Goal: Navigation & Orientation: Find specific page/section

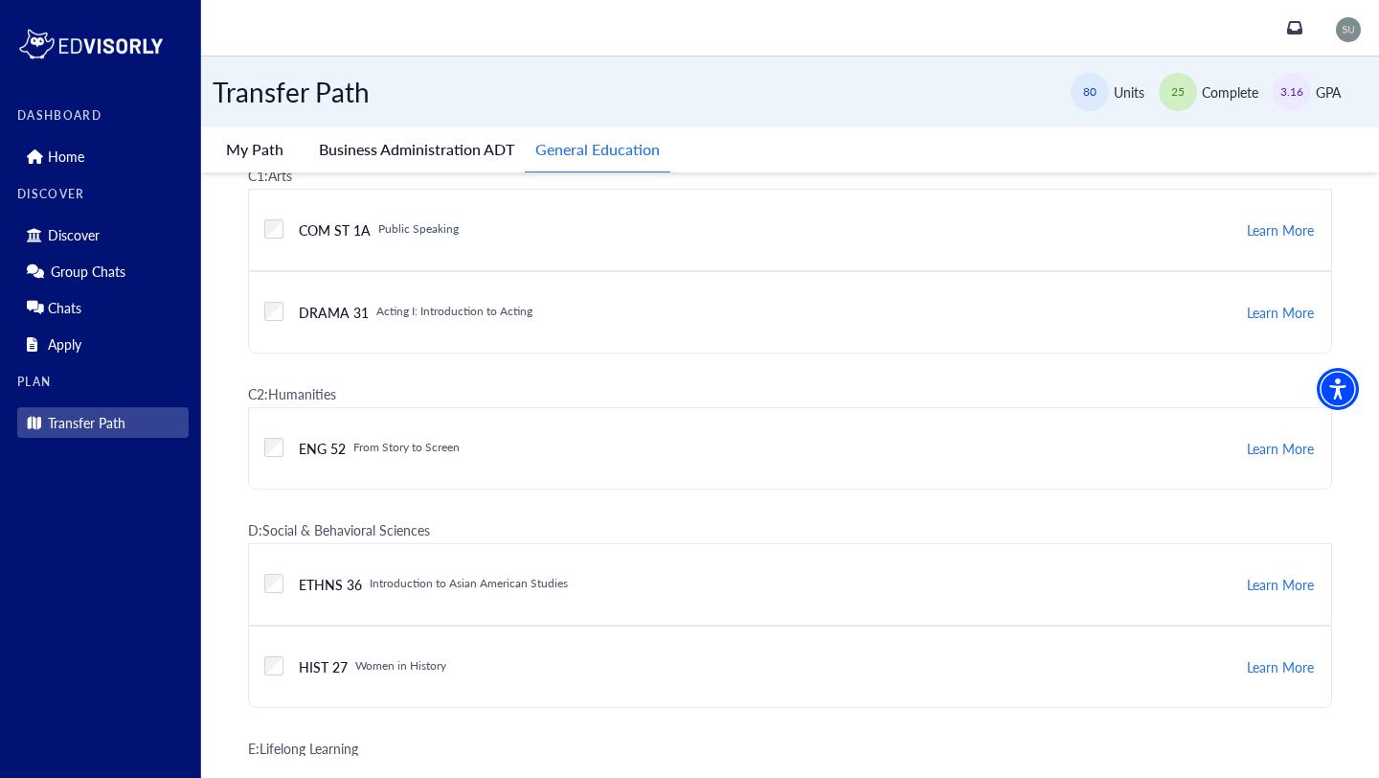
scroll to position [1269, 0]
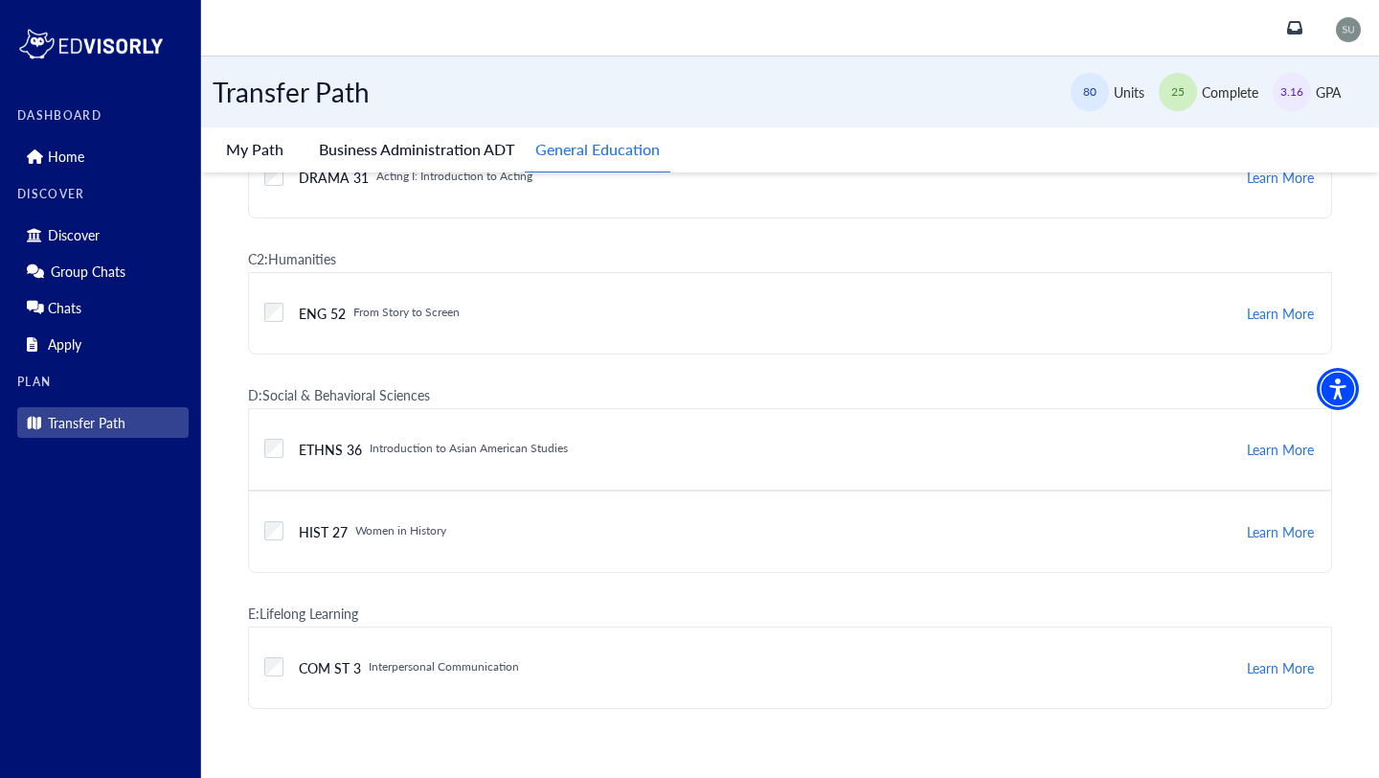
click at [578, 141] on button "General Education" at bounding box center [598, 149] width 146 height 45
click at [102, 407] on link "Transfer Path" at bounding box center [102, 422] width 171 height 31
click at [44, 161] on link "Home" at bounding box center [102, 156] width 171 height 31
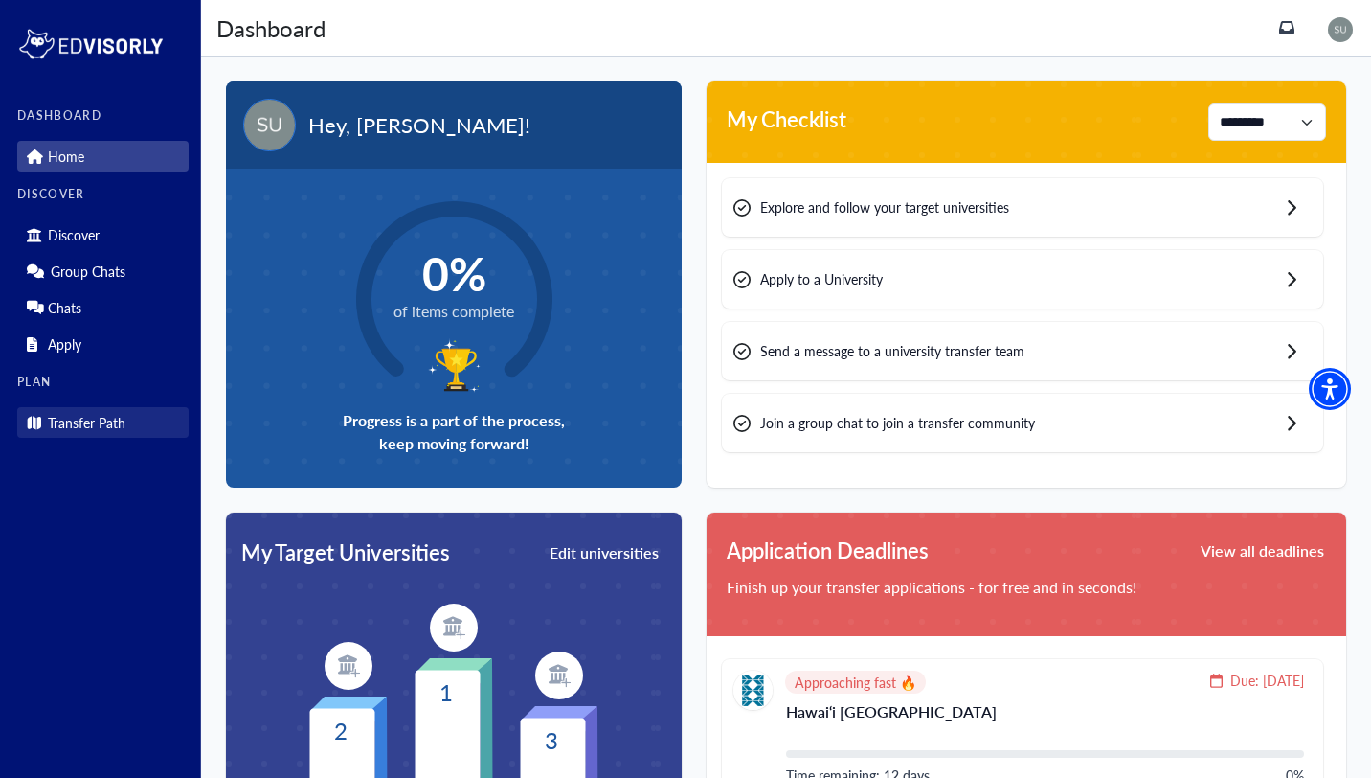
click at [129, 407] on link "Transfer Path" at bounding box center [102, 422] width 171 height 31
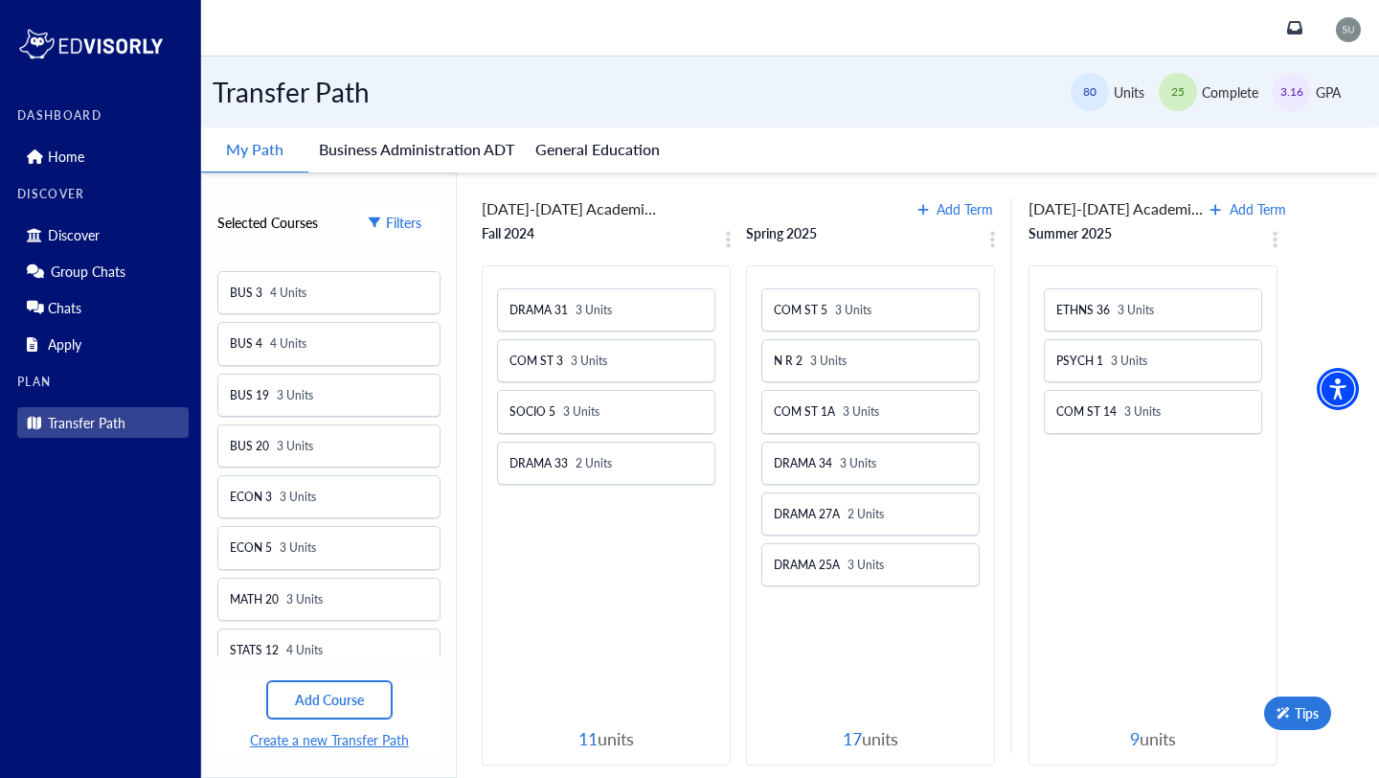
click at [1076, 469] on div "ETHNS 36 3 Units PSYCH 1 3 Units COM ST 14 3 Units" at bounding box center [1153, 504] width 218 height 446
click at [475, 137] on button "Business Administration ADT" at bounding box center [416, 149] width 216 height 44
